Goal: Task Accomplishment & Management: Complete application form

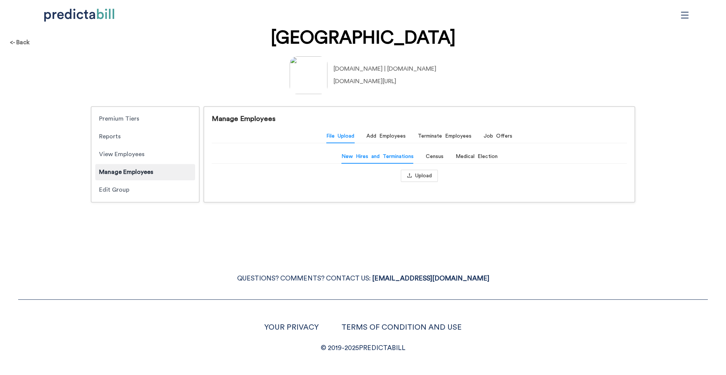
click at [188, 53] on div "<- Back Quinnipiac University [DOMAIN_NAME] | [DOMAIN_NAME] [DOMAIN_NAME][URL] …" at bounding box center [363, 119] width 726 height 181
click at [160, 237] on div "<- Back Quinnipiac University [DOMAIN_NAME] | [DOMAIN_NAME] [DOMAIN_NAME][URL] …" at bounding box center [363, 187] width 726 height 375
click at [439, 156] on div "Census" at bounding box center [435, 156] width 18 height 8
click at [426, 176] on input "[DATE]" at bounding box center [415, 176] width 42 height 8
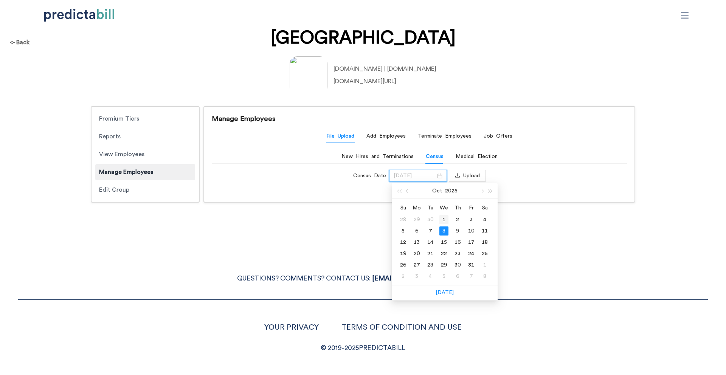
type input "[DATE]"
click at [446, 218] on div "1" at bounding box center [443, 219] width 9 height 9
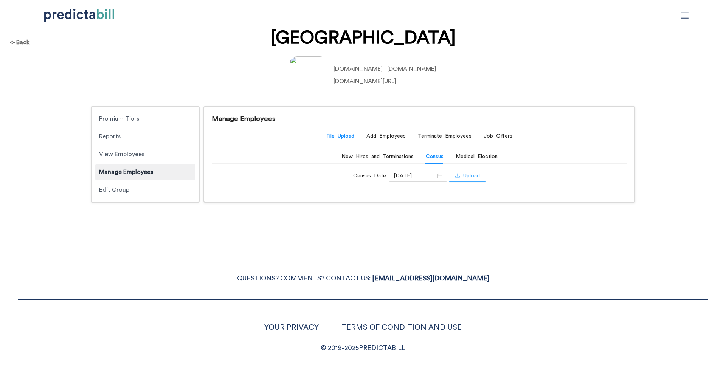
click at [463, 174] on span "Upload" at bounding box center [471, 176] width 17 height 8
click at [463, 172] on span "Upload" at bounding box center [471, 176] width 17 height 8
click at [463, 177] on span "Upload" at bounding box center [471, 176] width 17 height 8
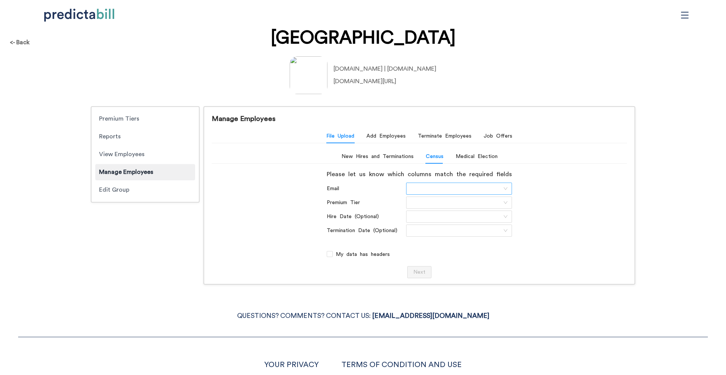
click at [437, 190] on input "search" at bounding box center [456, 188] width 91 height 11
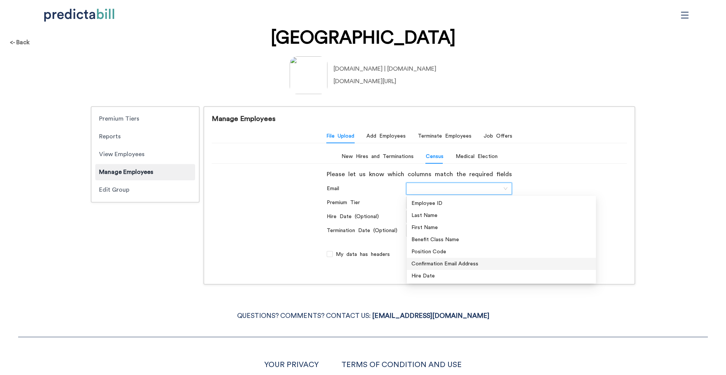
click at [437, 266] on div "Confirmation Email Address" at bounding box center [501, 264] width 180 height 8
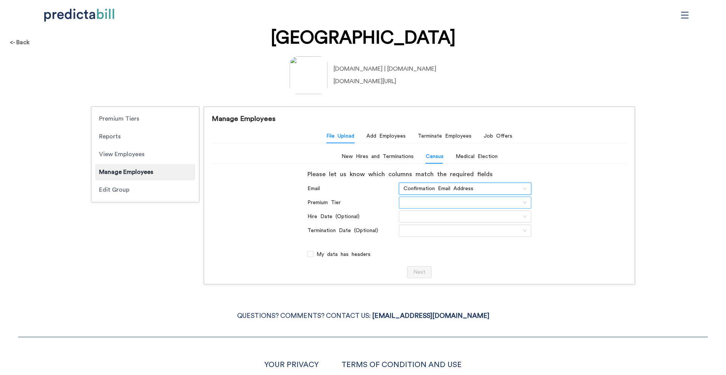
click at [429, 204] on input "search" at bounding box center [462, 202] width 118 height 11
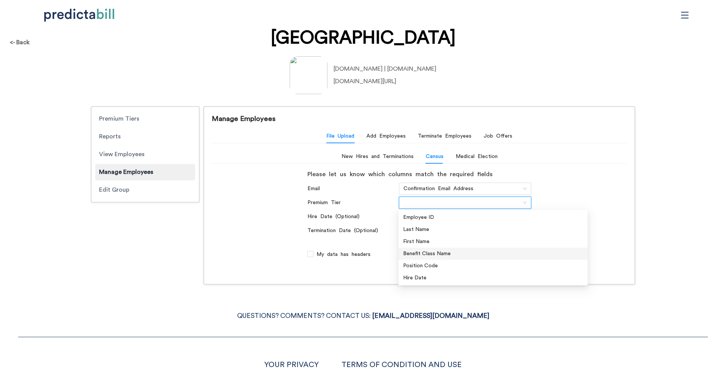
click at [438, 259] on div "Benefit Class Name" at bounding box center [492, 254] width 189 height 12
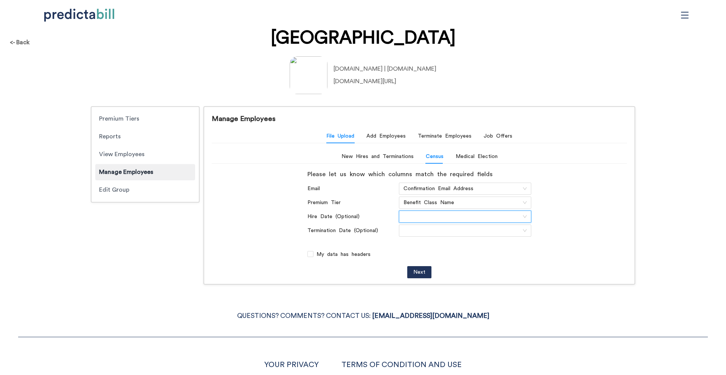
click at [427, 216] on input "search" at bounding box center [462, 216] width 118 height 11
click at [431, 279] on div "Hire Date" at bounding box center [493, 280] width 180 height 8
click at [327, 257] on span "My data has headers" at bounding box center [343, 254] width 60 height 8
click at [313, 257] on input "My data has headers" at bounding box center [310, 254] width 6 height 6
checkbox input "true"
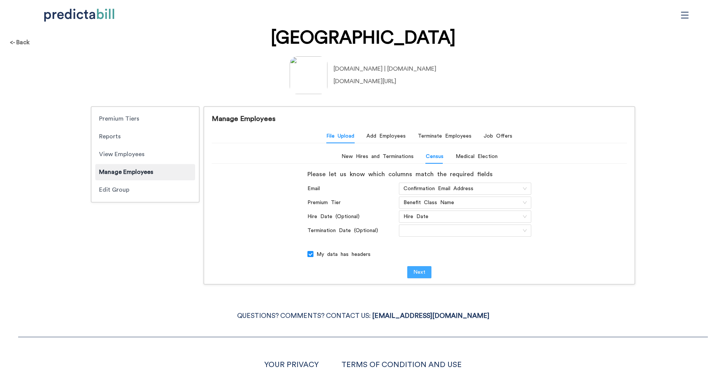
click at [418, 271] on span "Next" at bounding box center [419, 272] width 12 height 8
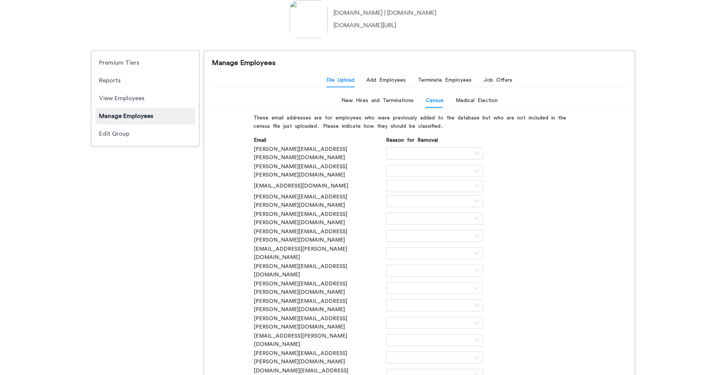
scroll to position [78, 0]
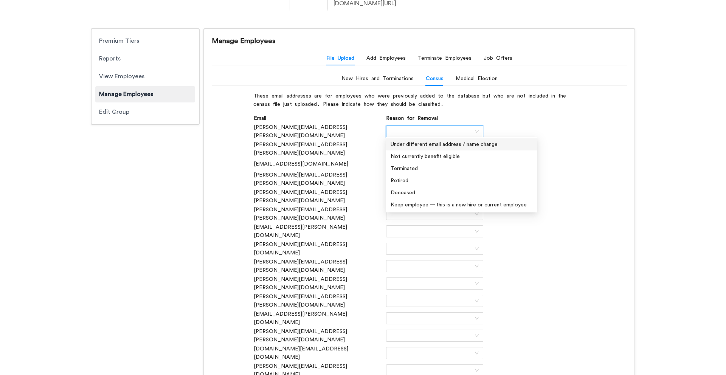
click at [420, 134] on input "search" at bounding box center [431, 131] width 83 height 11
click at [414, 170] on div "Terminated" at bounding box center [461, 168] width 142 height 8
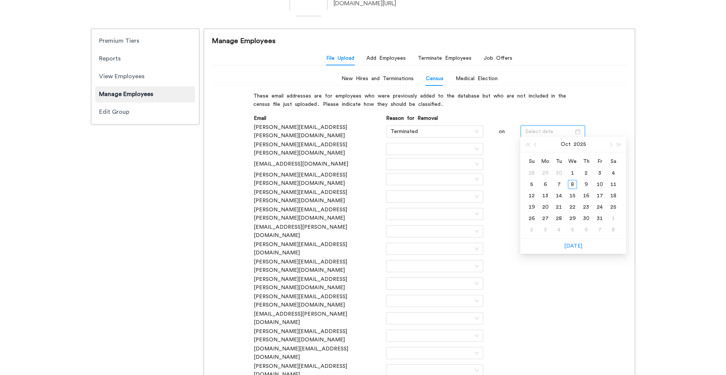
click at [546, 127] on input at bounding box center [549, 131] width 49 height 8
type input "99/30/25"
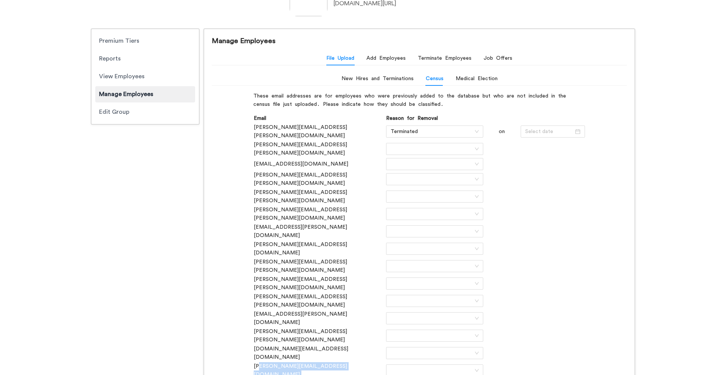
drag, startPoint x: 257, startPoint y: 308, endPoint x: 330, endPoint y: 331, distance: 76.0
click at [330, 331] on div "These email addresses are for employees who were previously added to the databa…" at bounding box center [419, 254] width 332 height 324
click at [409, 365] on input "search" at bounding box center [431, 370] width 83 height 11
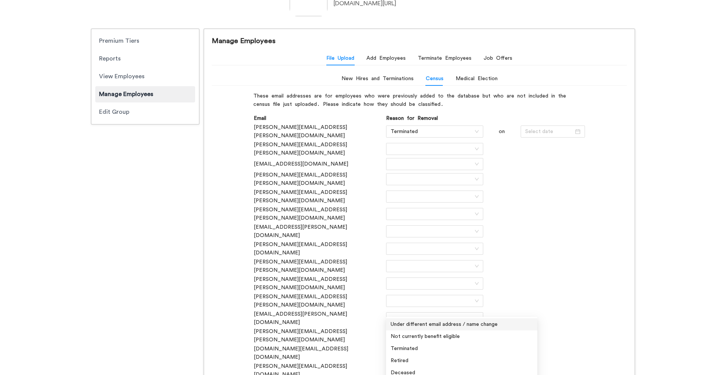
scroll to position [185, 0]
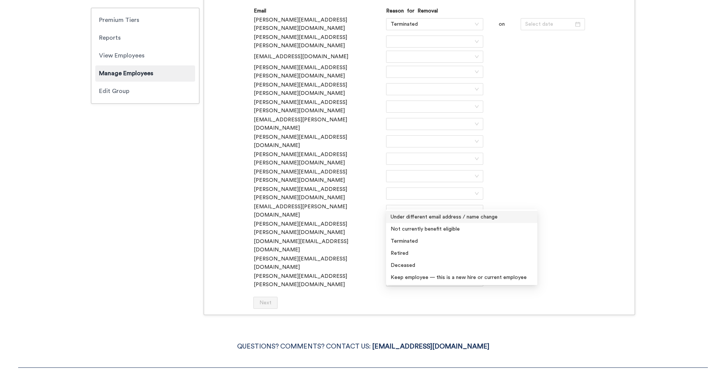
click at [84, 211] on div "<- Back Quinnipiac University [DOMAIN_NAME] | [DOMAIN_NAME] [DOMAIN_NAME][URL] …" at bounding box center [363, 83] width 726 height 479
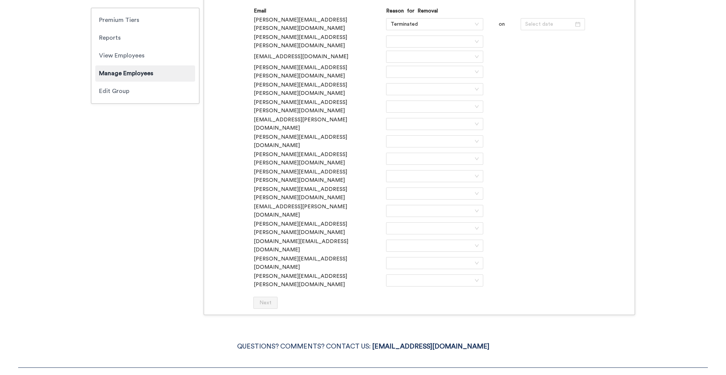
click at [93, 144] on div "Premium Tiers Reports View Employees Manage Employees Edit Group Manage Employe…" at bounding box center [363, 118] width 544 height 394
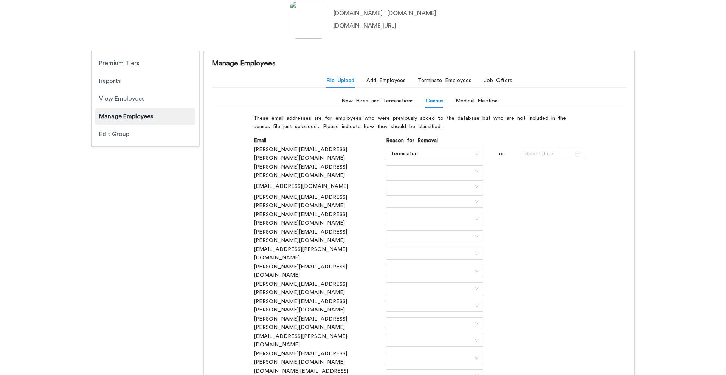
scroll to position [41, 0]
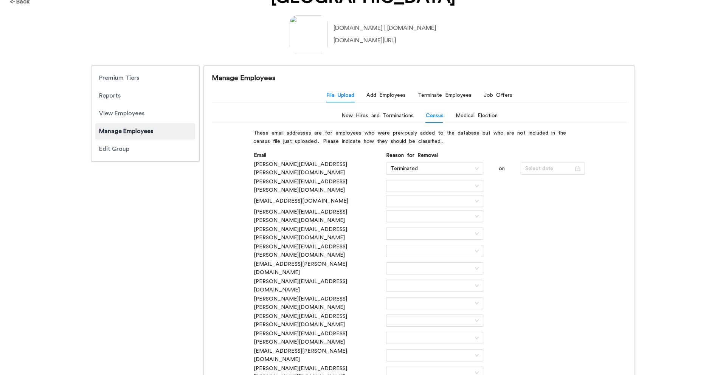
click at [123, 251] on div "Premium Tiers Reports View Employees Manage Employees Edit Group Manage Employe…" at bounding box center [363, 262] width 544 height 394
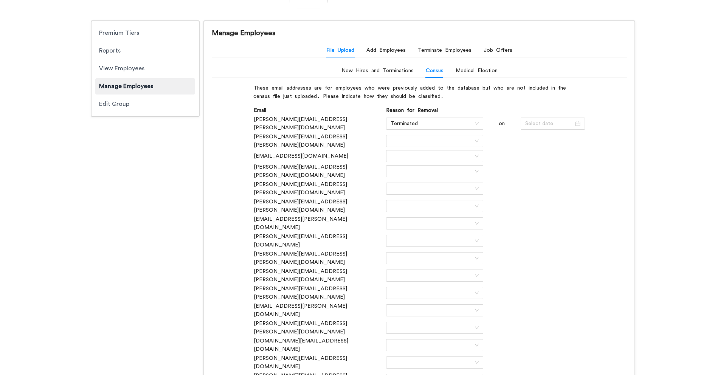
scroll to position [107, 0]
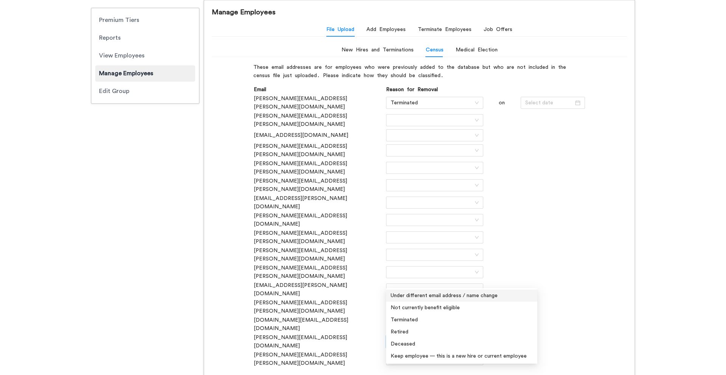
click at [412, 336] on input "search" at bounding box center [431, 341] width 83 height 11
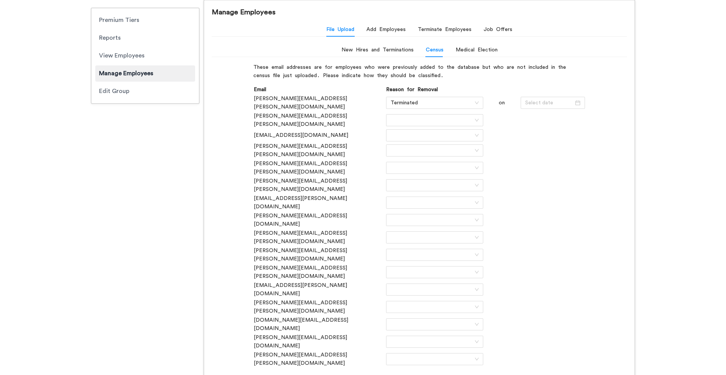
click at [177, 297] on div "Premium Tiers Reports View Employees Manage Employees Edit Group Manage Employe…" at bounding box center [363, 197] width 544 height 394
click at [177, 296] on div "Premium Tiers Reports View Employees Manage Employees Edit Group Manage Employe…" at bounding box center [363, 197] width 544 height 394
click at [71, 225] on div "<- Back Quinnipiac University [DOMAIN_NAME] | [DOMAIN_NAME] [DOMAIN_NAME][URL] …" at bounding box center [363, 161] width 726 height 479
